Goal: Transaction & Acquisition: Purchase product/service

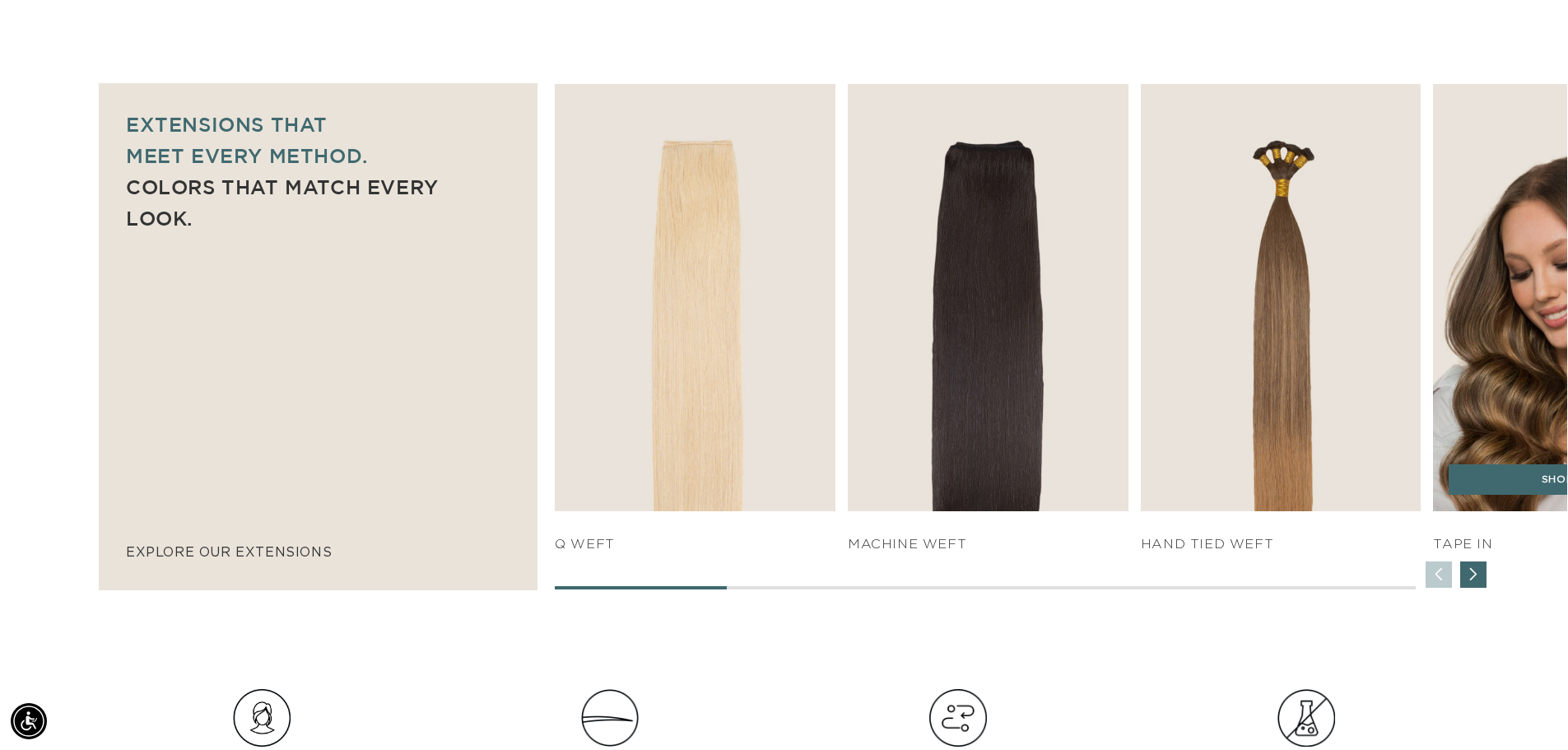
click at [1449, 553] on h4 "TAPE IN" at bounding box center [1573, 544] width 281 height 17
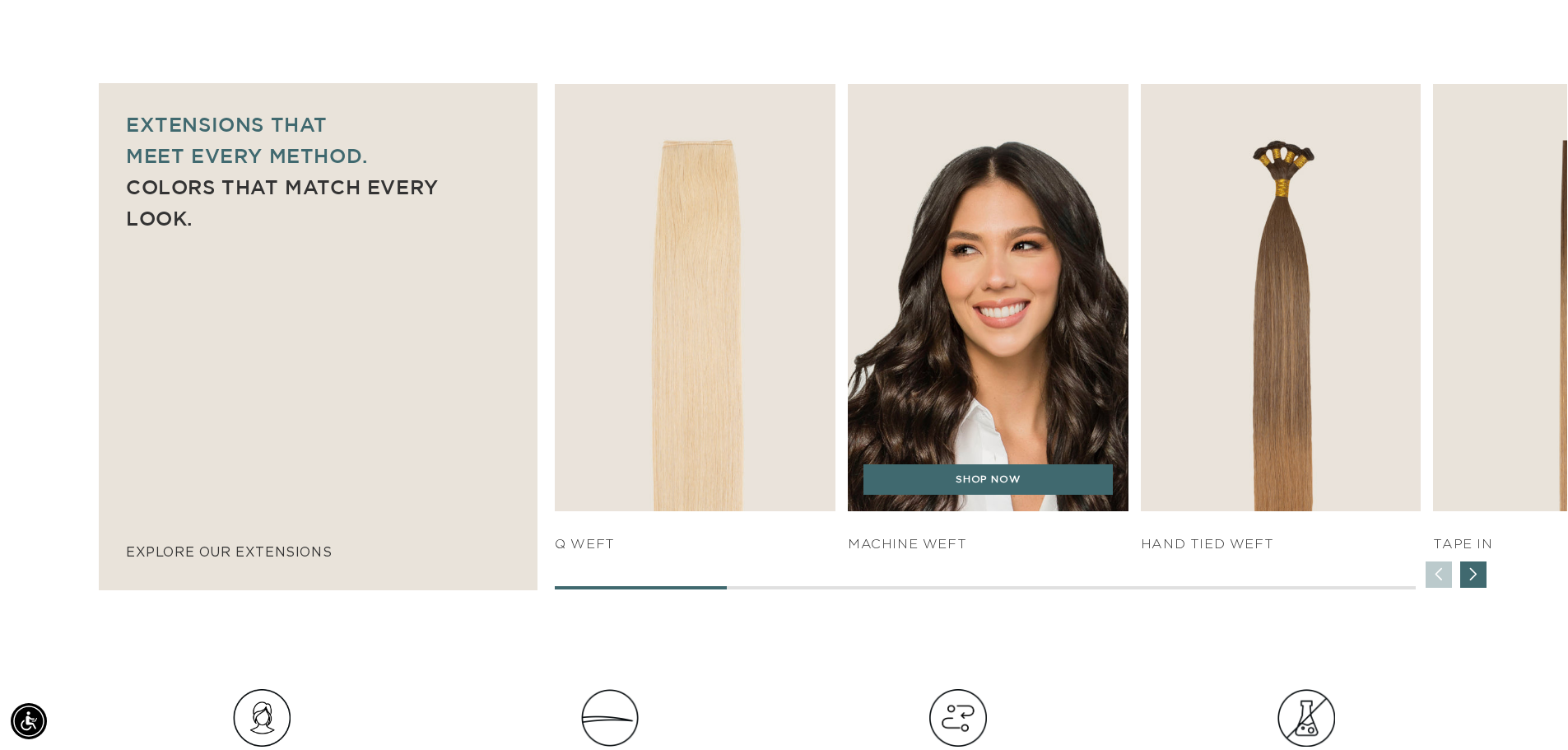
scroll to position [0, 1451]
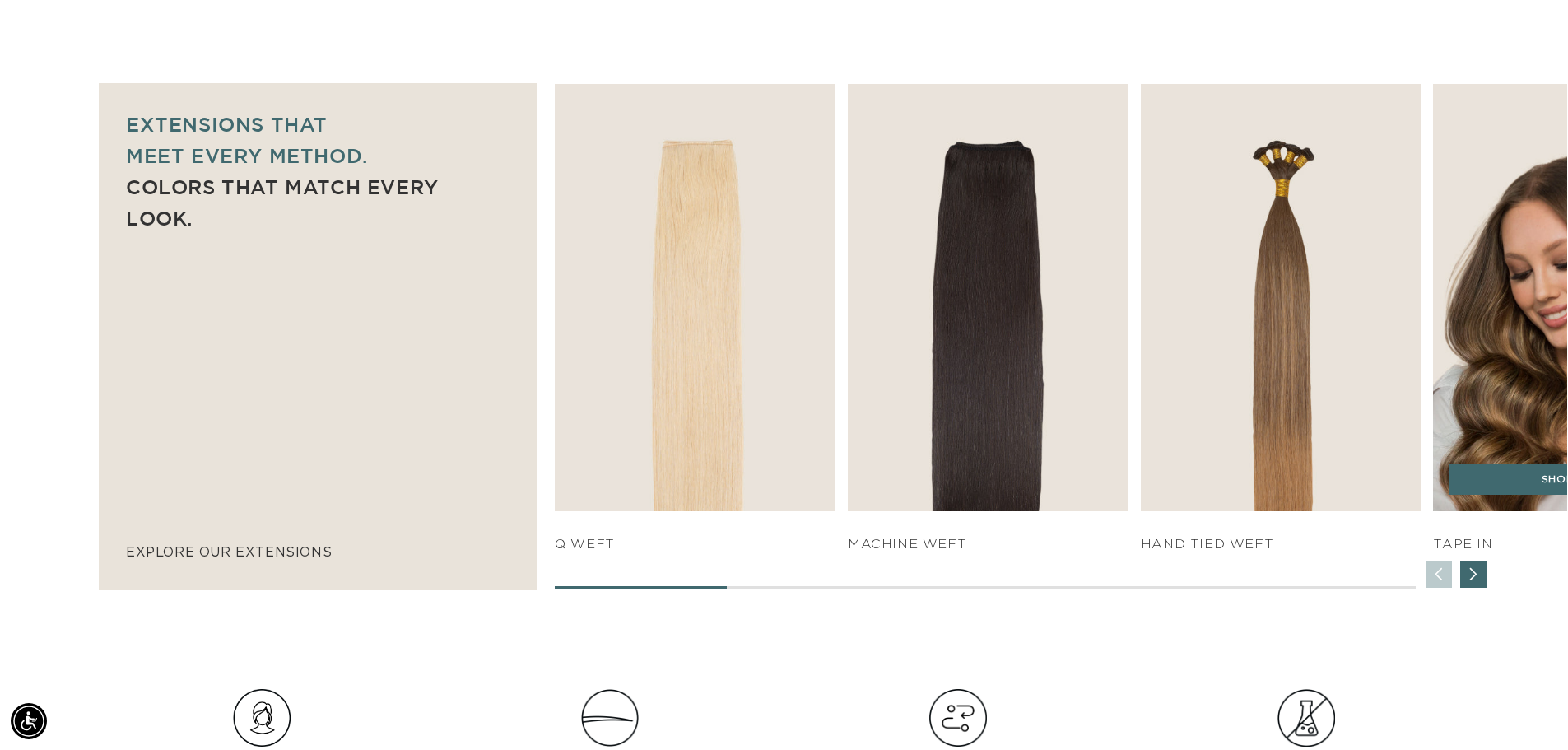
click at [1522, 312] on img "4 / 7" at bounding box center [1574, 298] width 294 height 449
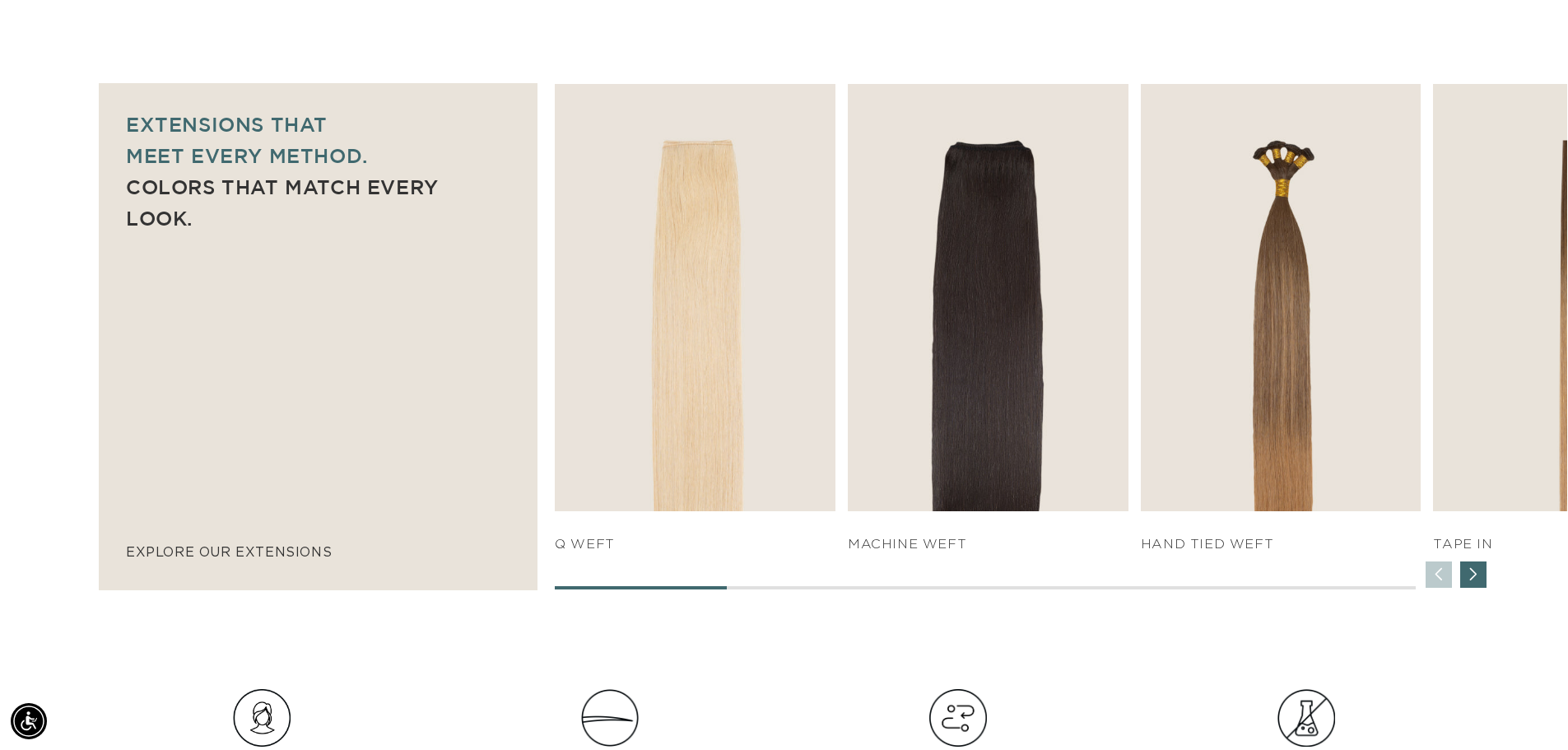
click at [1465, 577] on div "Next slide" at bounding box center [1473, 574] width 26 height 26
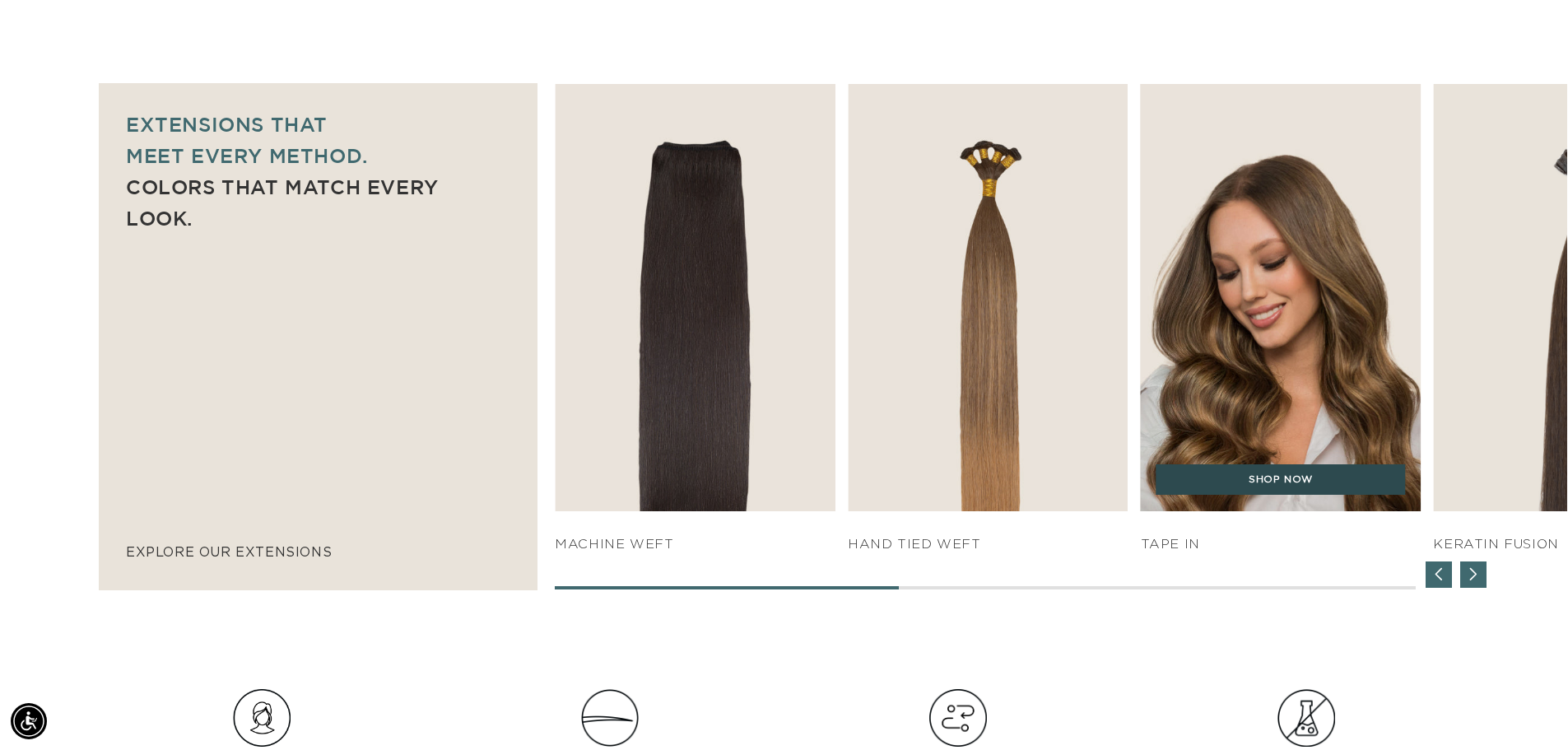
click at [1272, 488] on link "SHOP NOW" at bounding box center [1282, 479] width 250 height 31
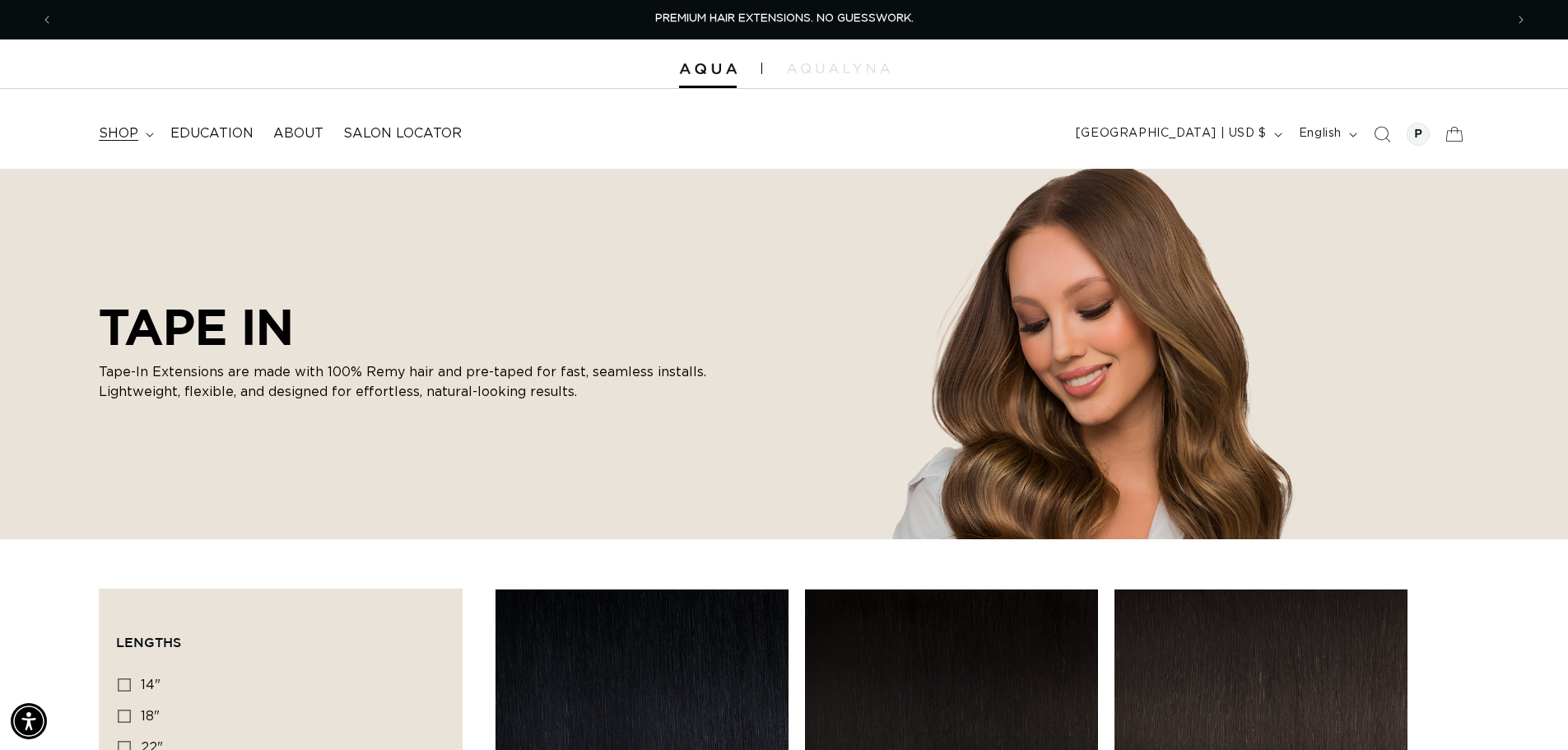
click at [145, 133] on icon at bounding box center [149, 135] width 8 height 5
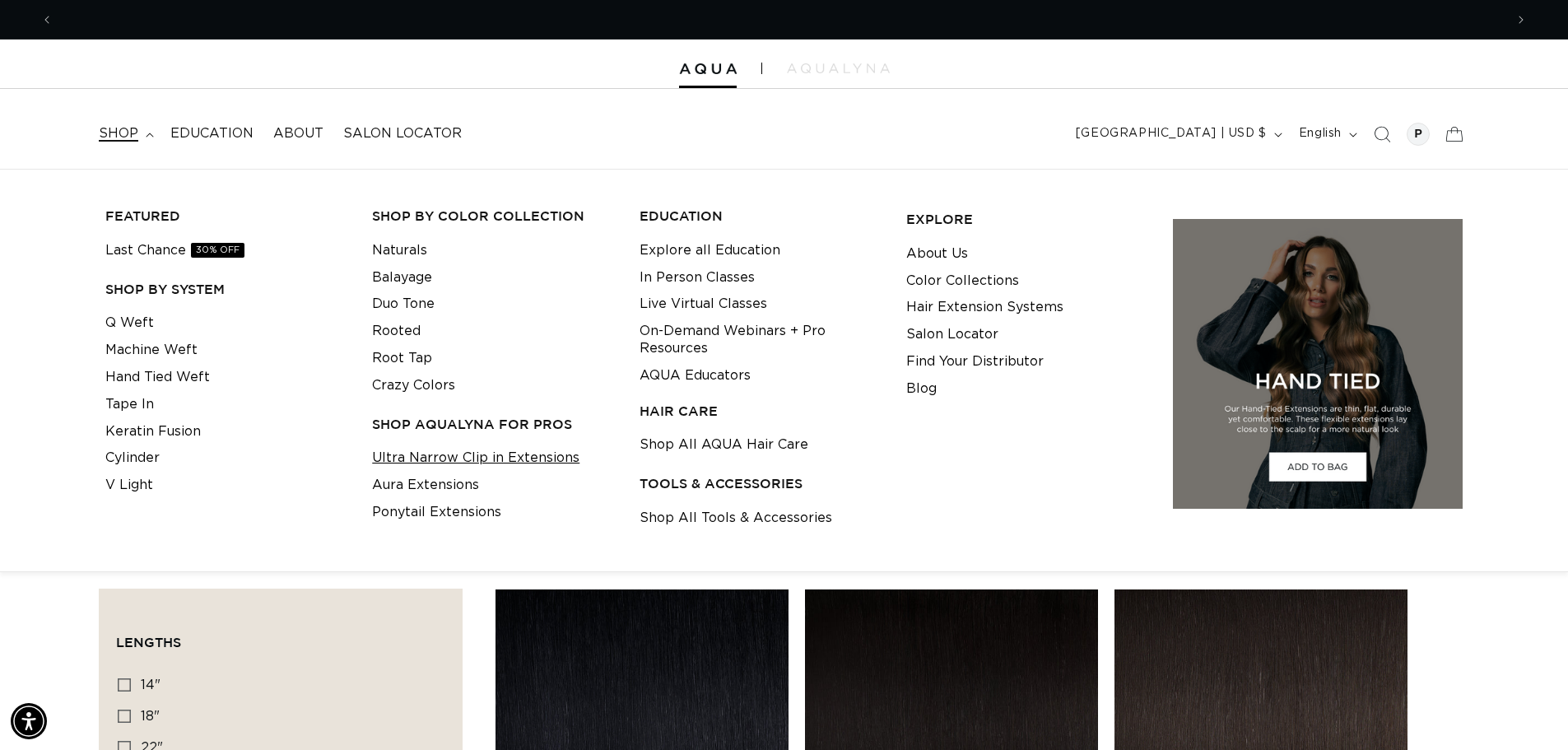
scroll to position [0, 2903]
click at [702, 522] on link "Shop All Tools & Accessories" at bounding box center [736, 518] width 193 height 27
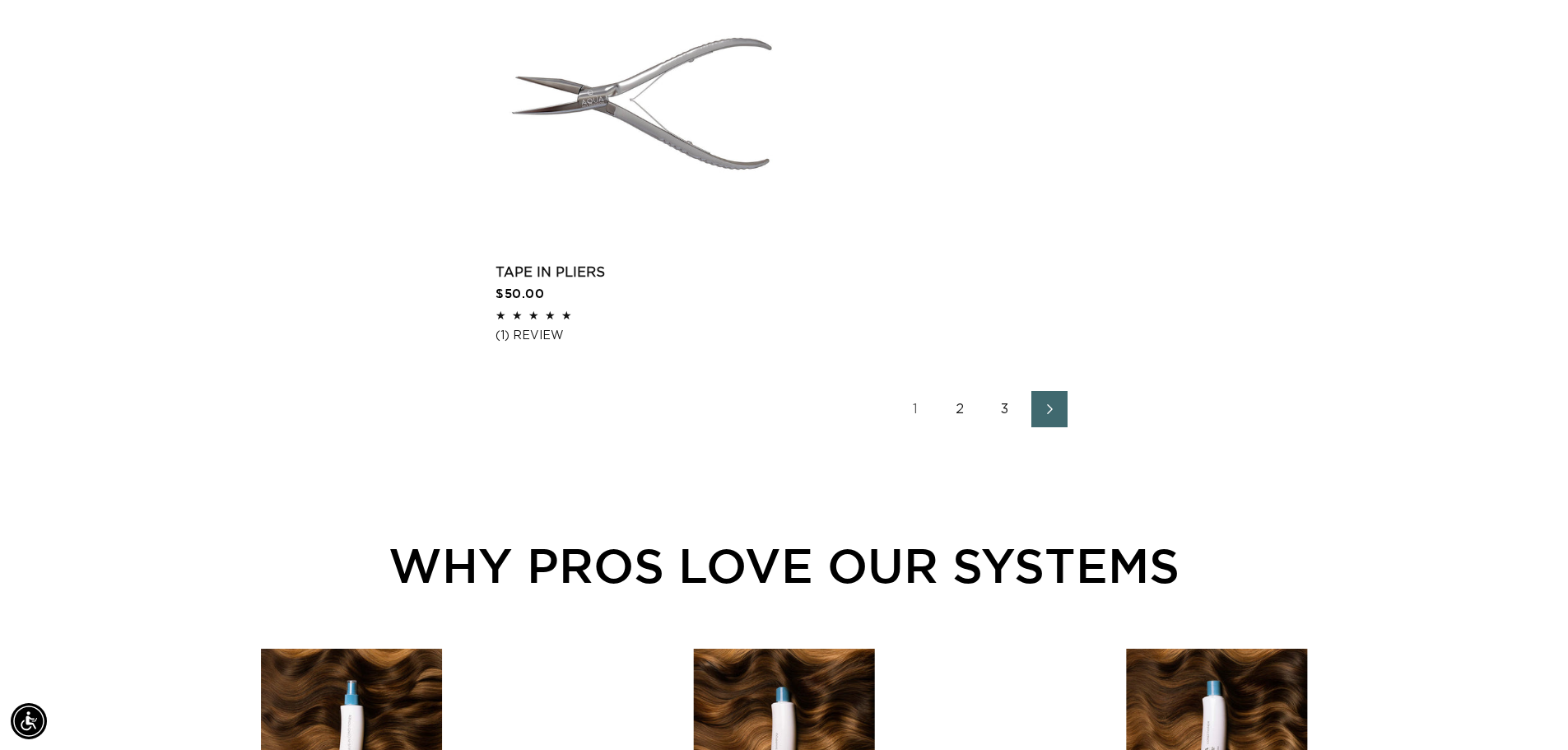
scroll to position [0, 2903]
click at [960, 406] on link "2" at bounding box center [960, 409] width 36 height 36
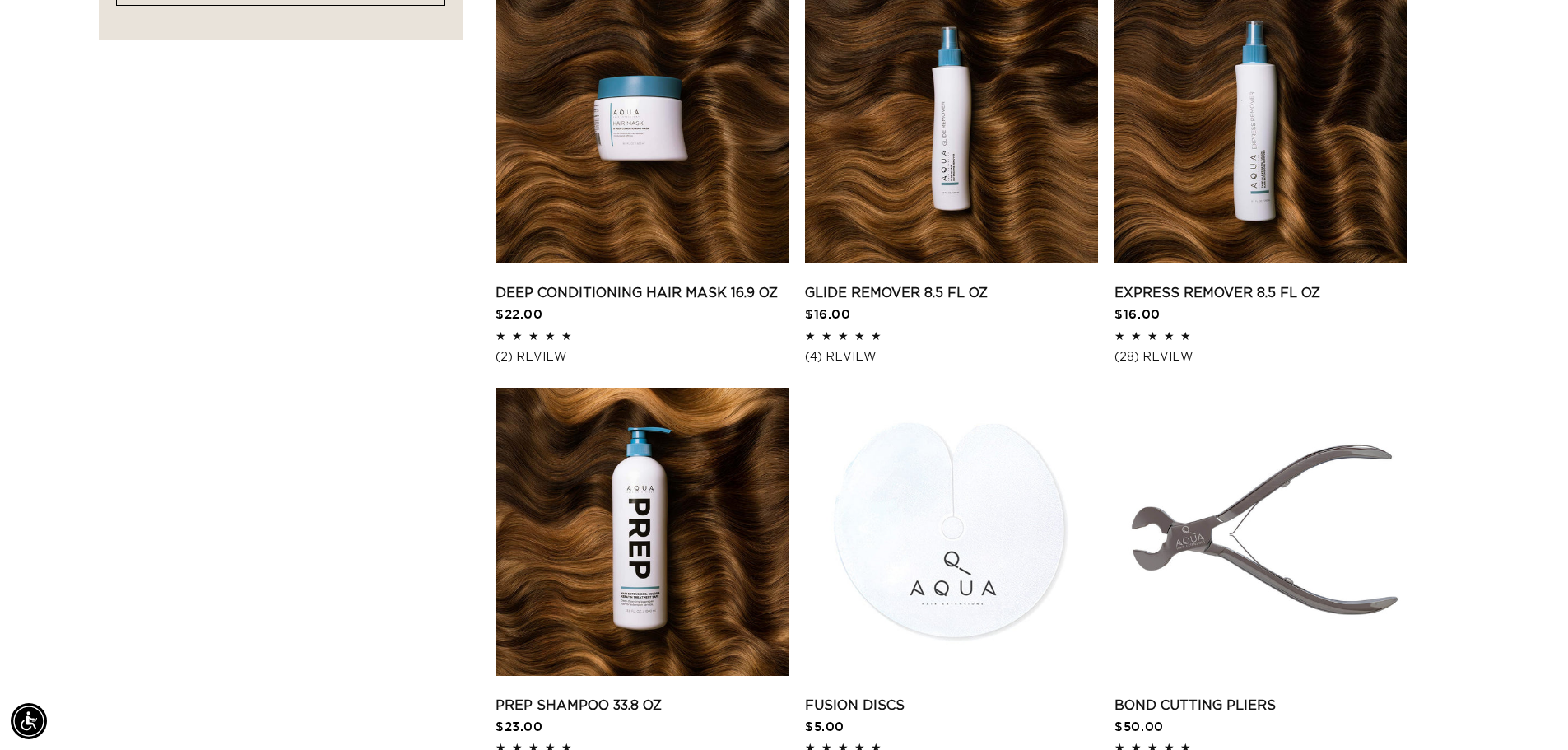
scroll to position [1481, 0]
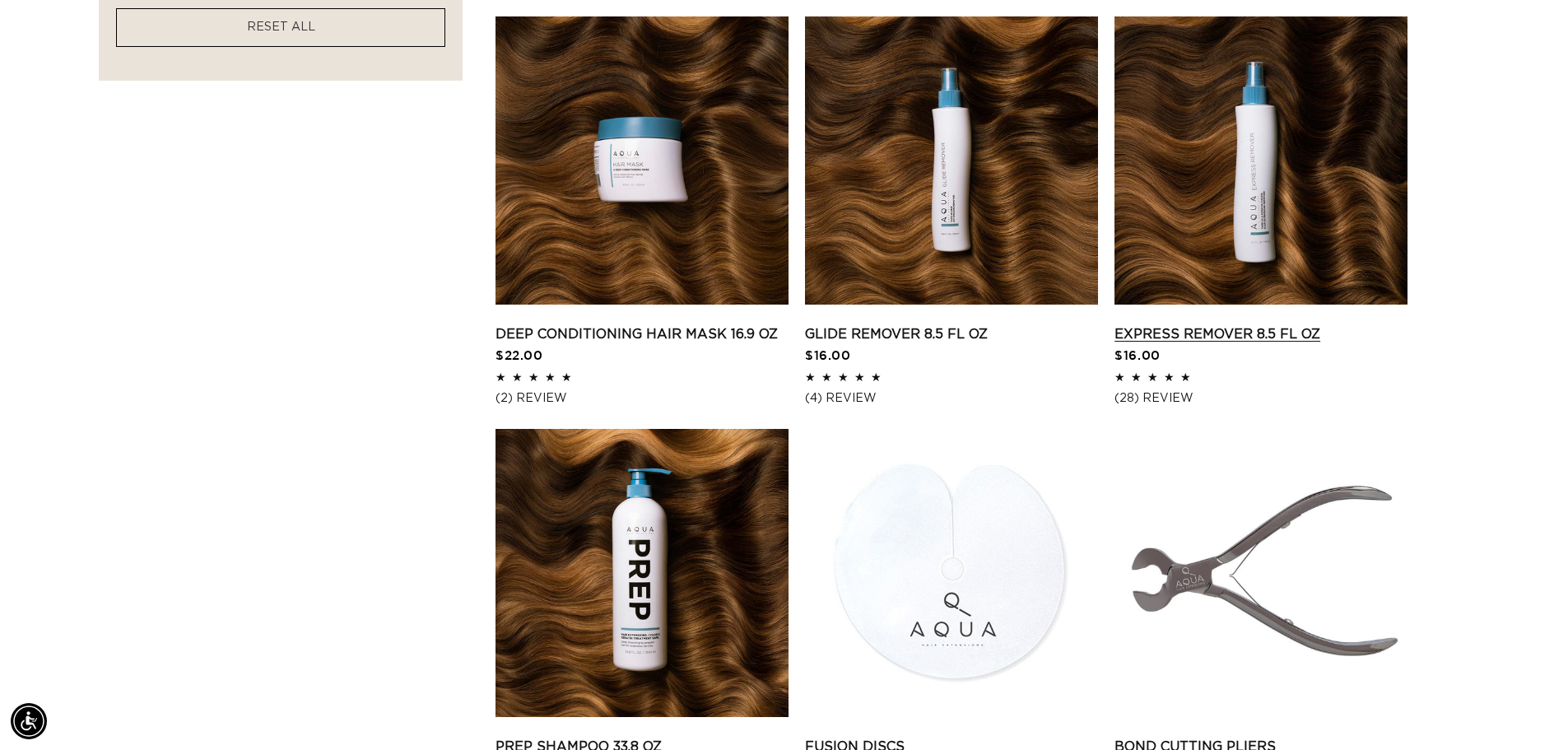
click at [1202, 344] on link "Express Remover 8.5 fl oz" at bounding box center [1261, 334] width 293 height 20
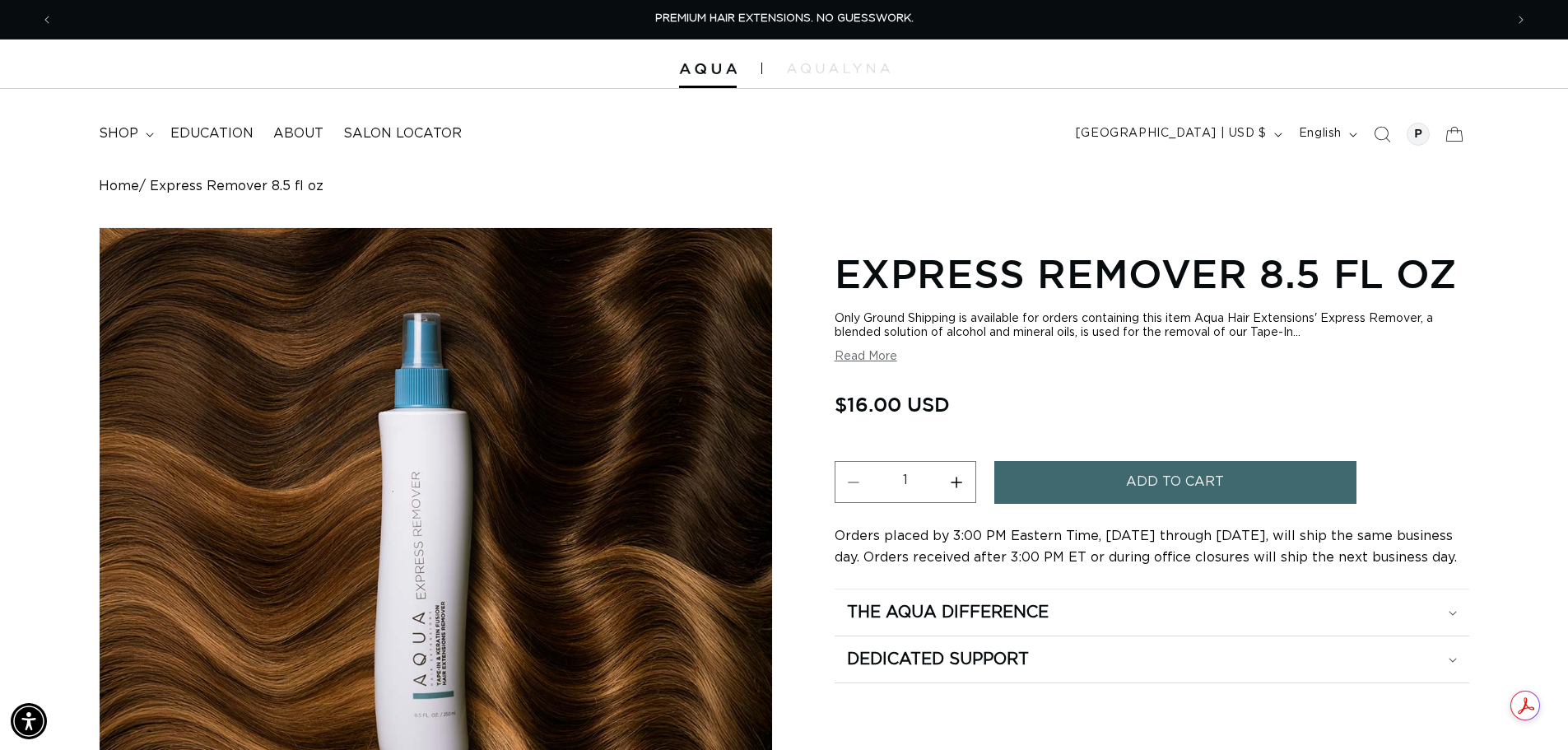
click at [953, 479] on button "Increase quantity for Express Remover 8.5 fl oz" at bounding box center [957, 482] width 37 height 42
type input "2"
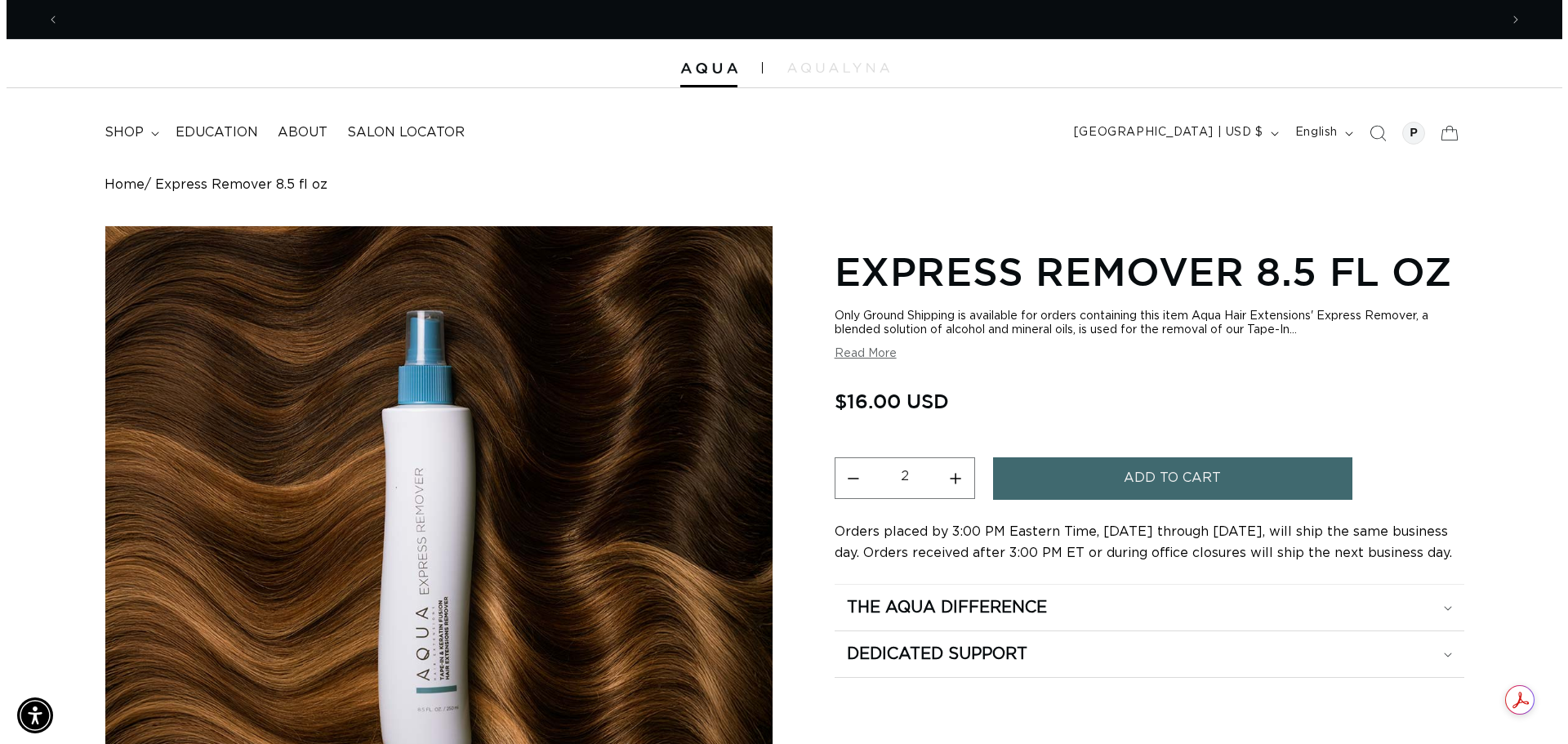
scroll to position [0, 1440]
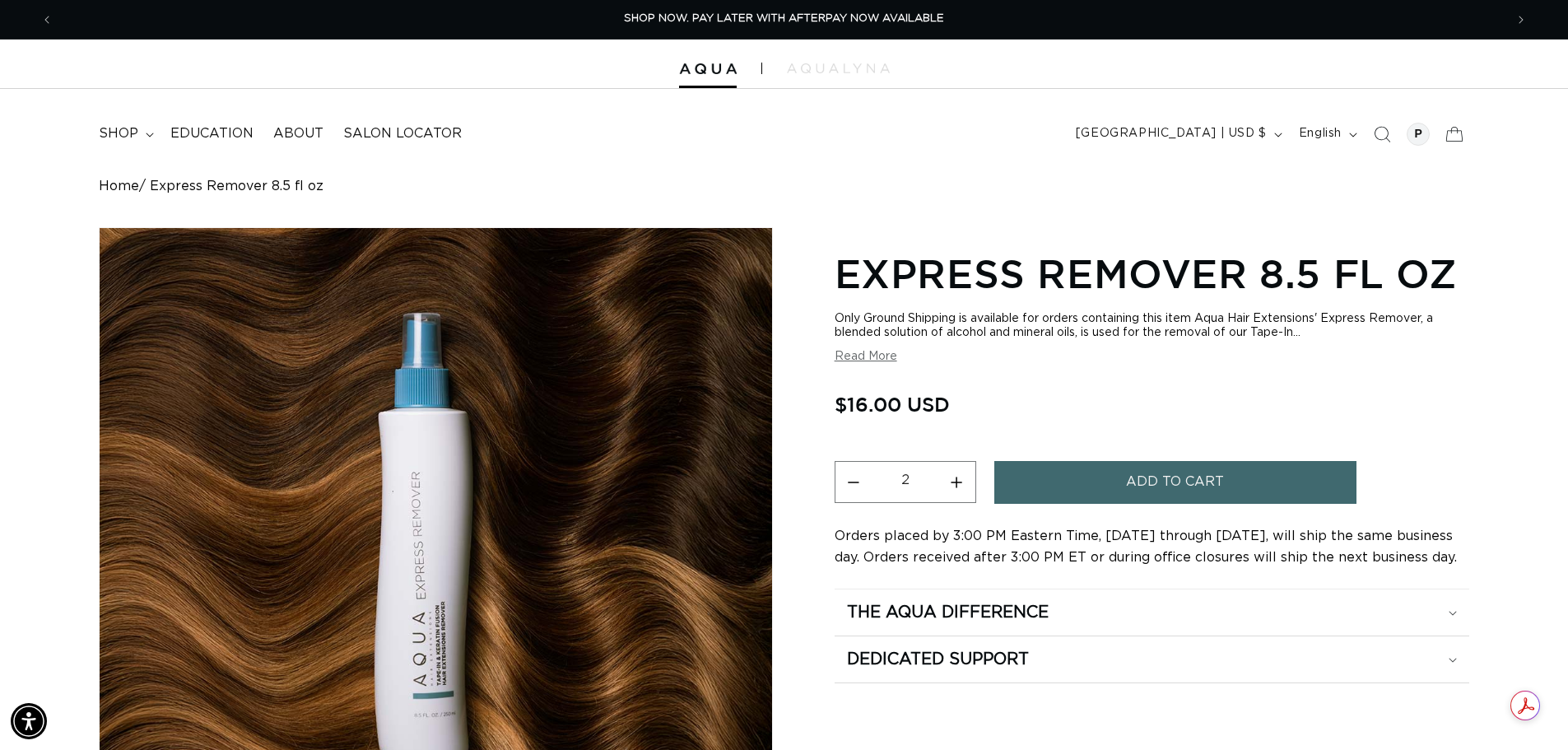
click at [1135, 485] on span "Add to cart" at bounding box center [1175, 482] width 98 height 42
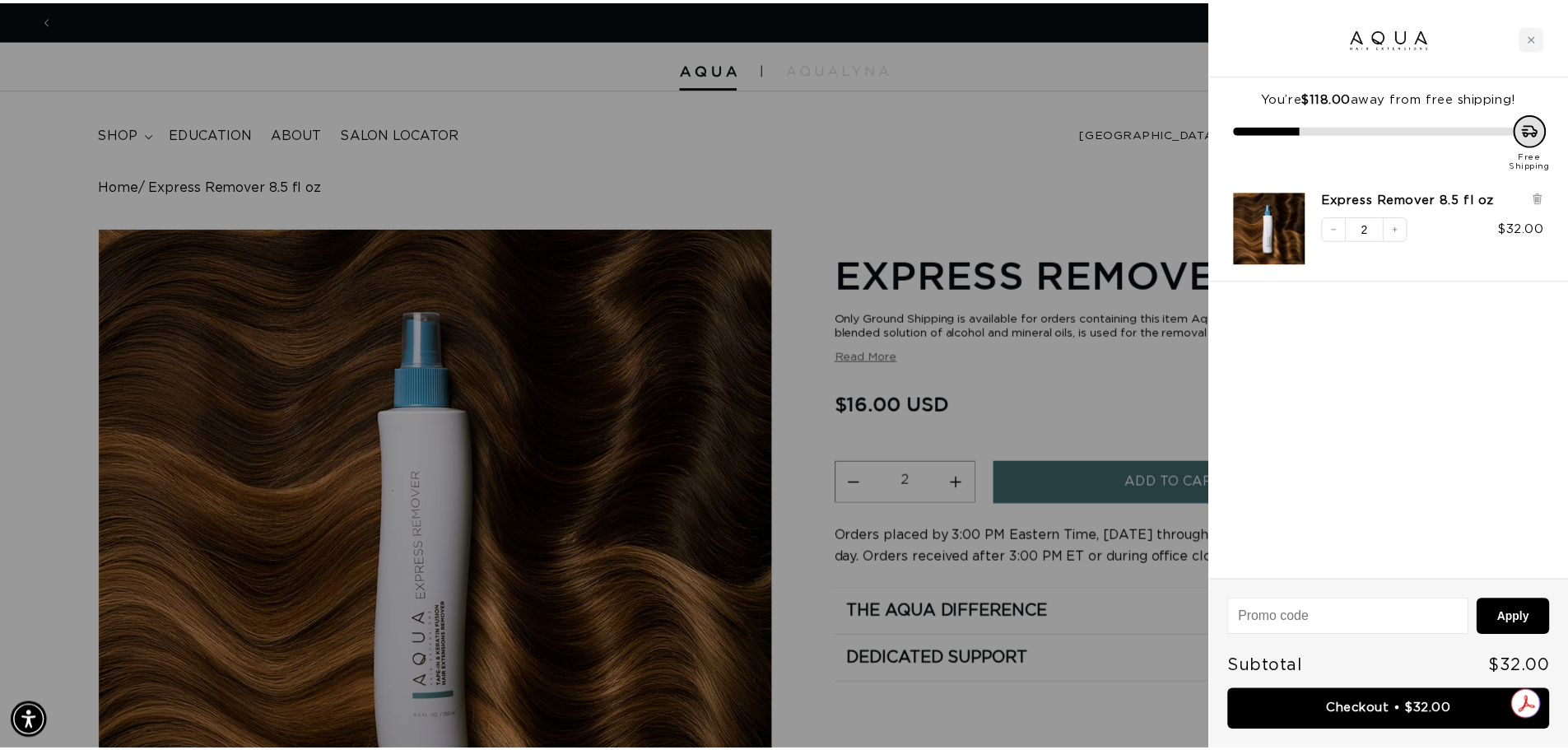
scroll to position [0, 2928]
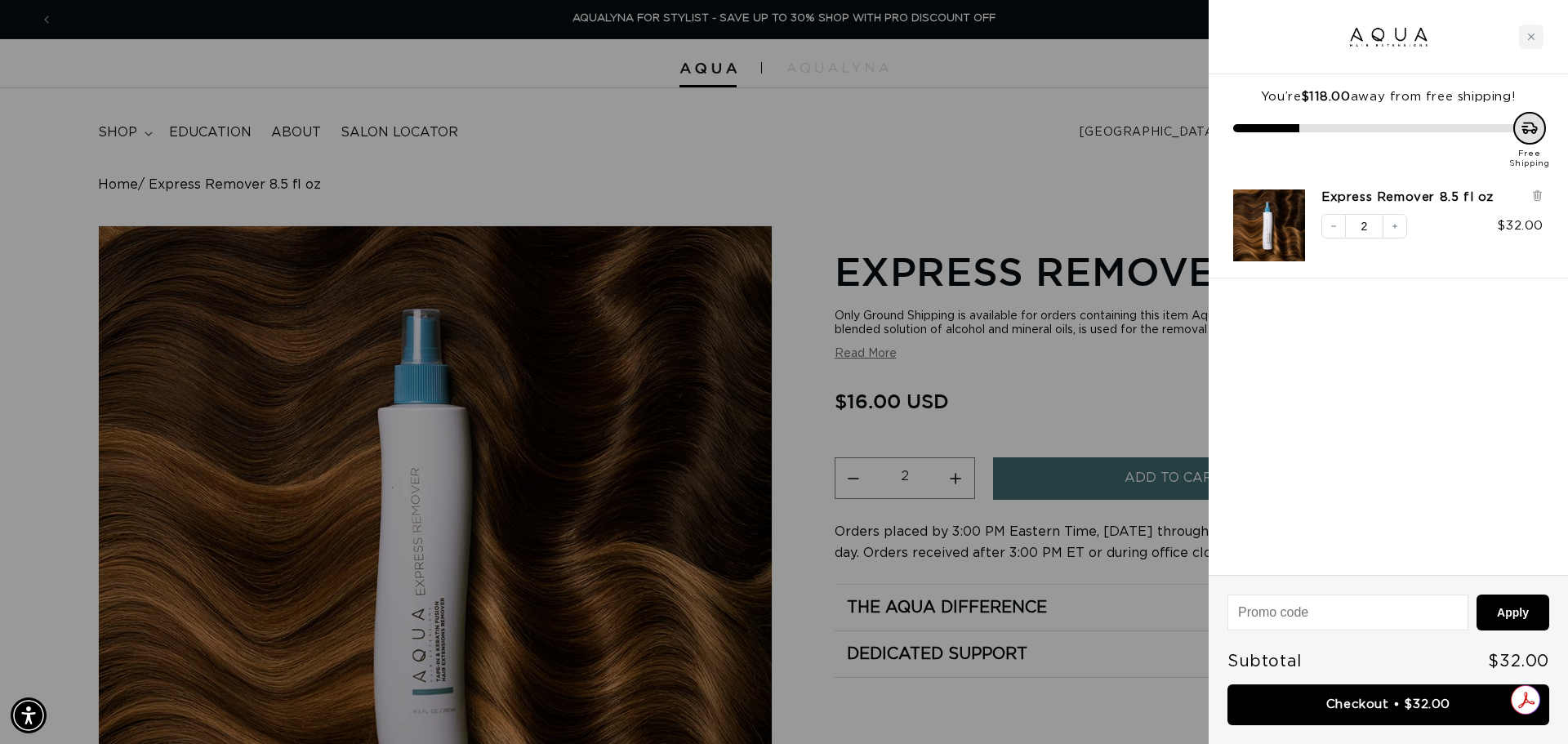
click at [628, 166] on div at bounding box center [784, 372] width 1568 height 744
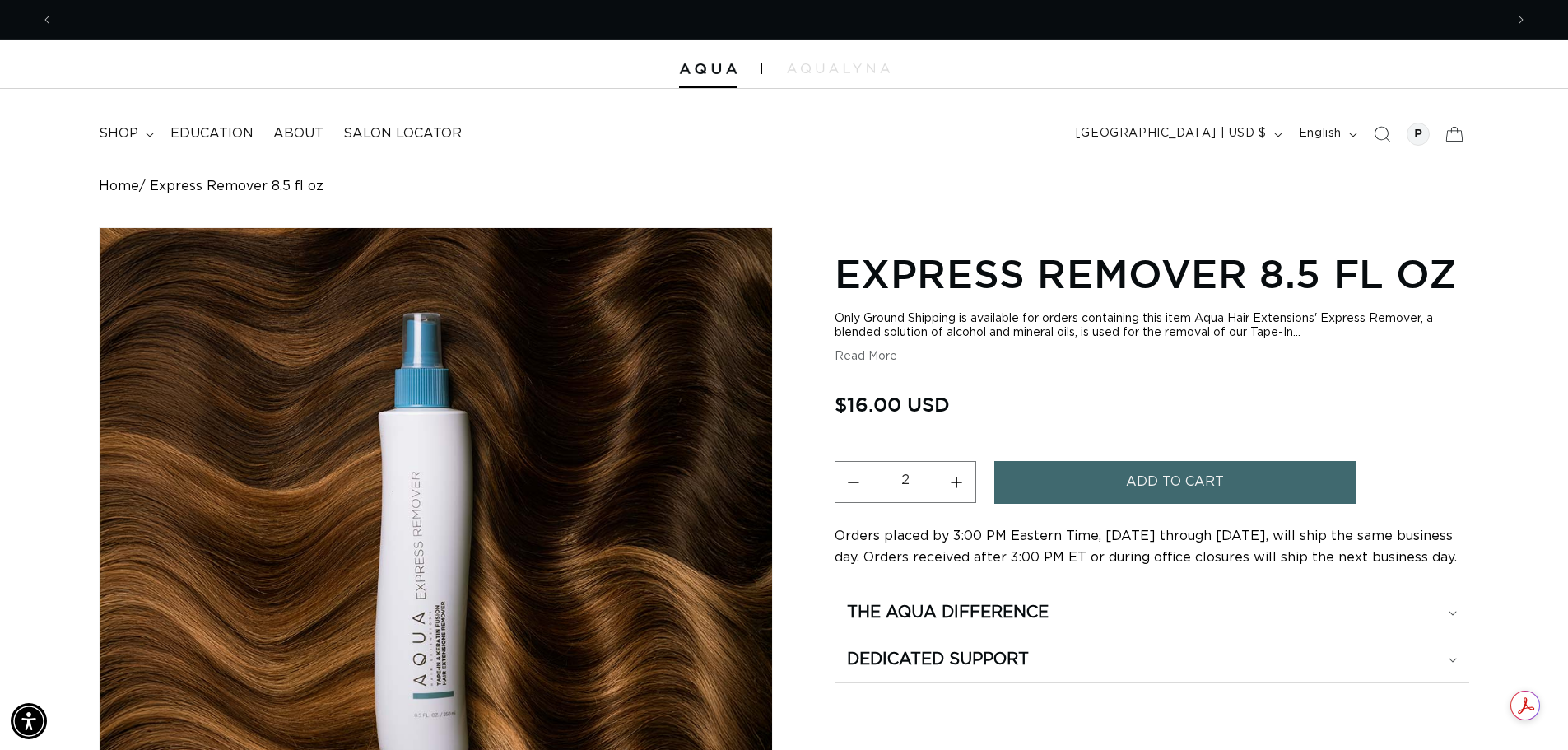
scroll to position [0, 1451]
